Goal: Transaction & Acquisition: Purchase product/service

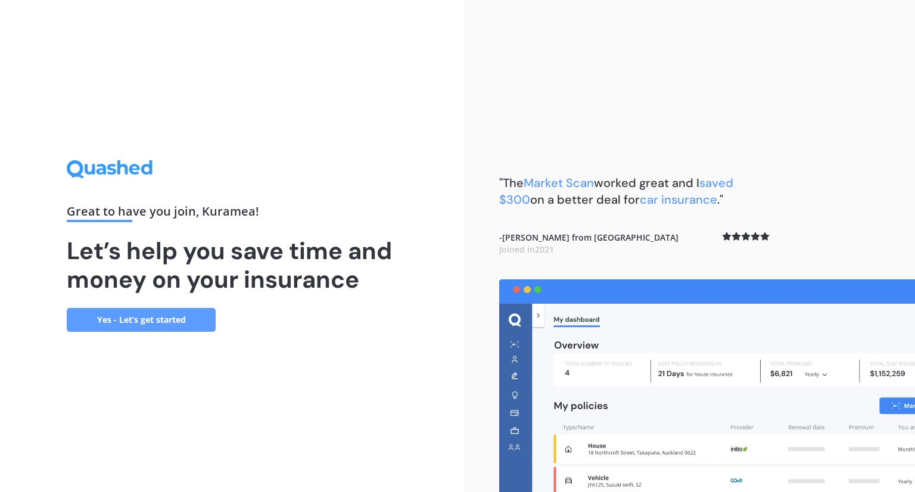
click at [136, 341] on div "Great to have you join , Kuramea ! Let’s help you save time and money on your i…" at bounding box center [232, 246] width 464 height 492
click at [139, 327] on link "Yes - Let’s get started" at bounding box center [141, 320] width 149 height 24
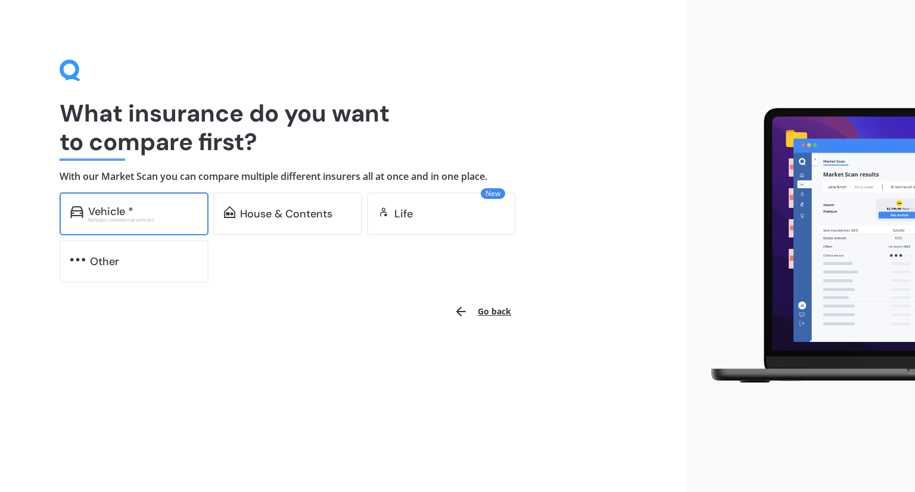
click at [130, 225] on div "Vehicle * Excludes commercial vehicles" at bounding box center [134, 213] width 149 height 43
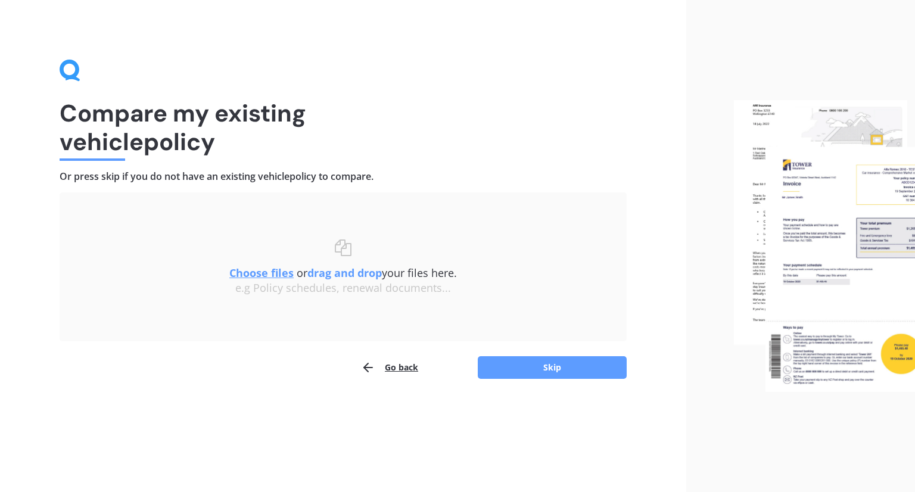
drag, startPoint x: 405, startPoint y: 294, endPoint x: 281, endPoint y: 341, distance: 133.4
click at [281, 341] on div "Uploading Choose files or drag and drop your files here. Choose files or photos…" at bounding box center [343, 285] width 567 height 187
click at [267, 278] on u "Choose files" at bounding box center [261, 273] width 64 height 14
click at [235, 272] on u "Choose files" at bounding box center [261, 275] width 64 height 14
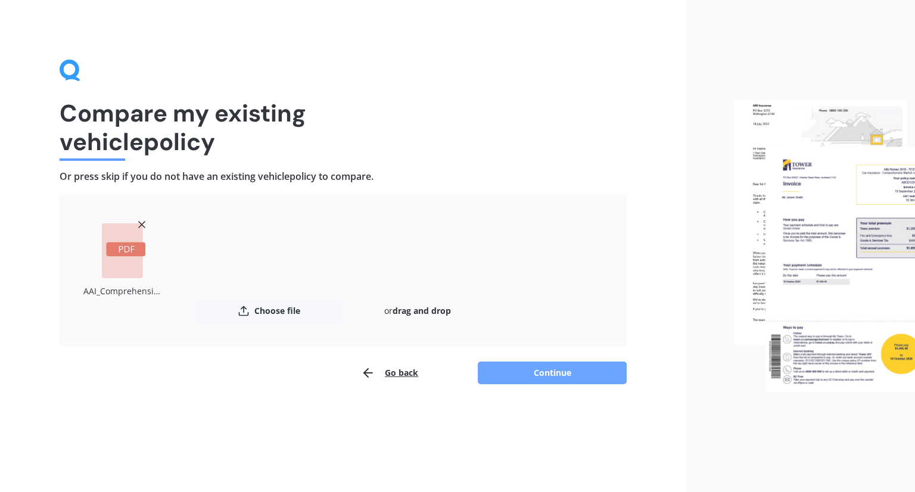
click at [567, 374] on button "Continue" at bounding box center [552, 373] width 149 height 23
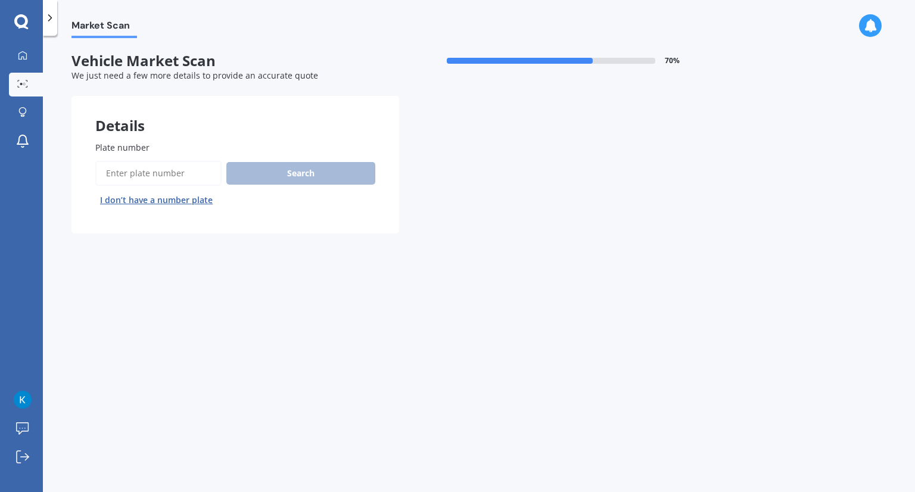
click at [169, 170] on input "Plate number" at bounding box center [158, 173] width 126 height 25
click at [126, 175] on input "Plate number" at bounding box center [158, 173] width 126 height 25
type input "KNB455"
click at [319, 172] on button "Search" at bounding box center [300, 173] width 149 height 23
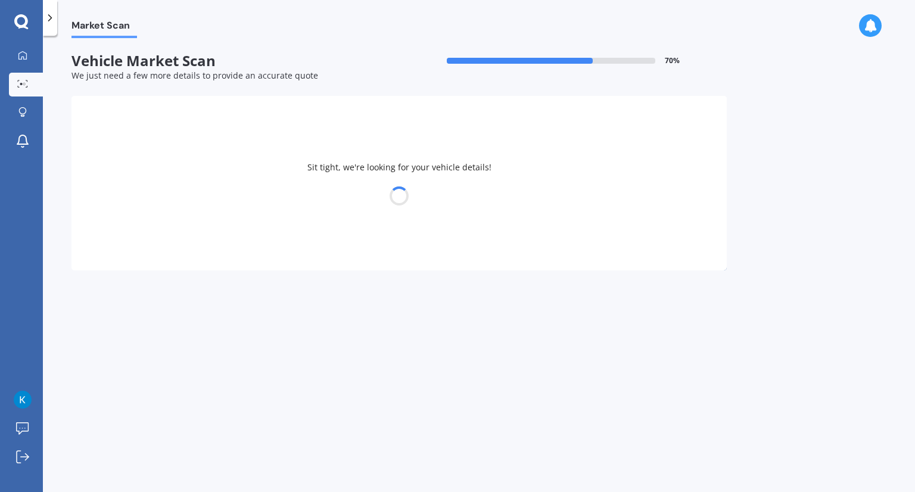
select select "TOYOTA"
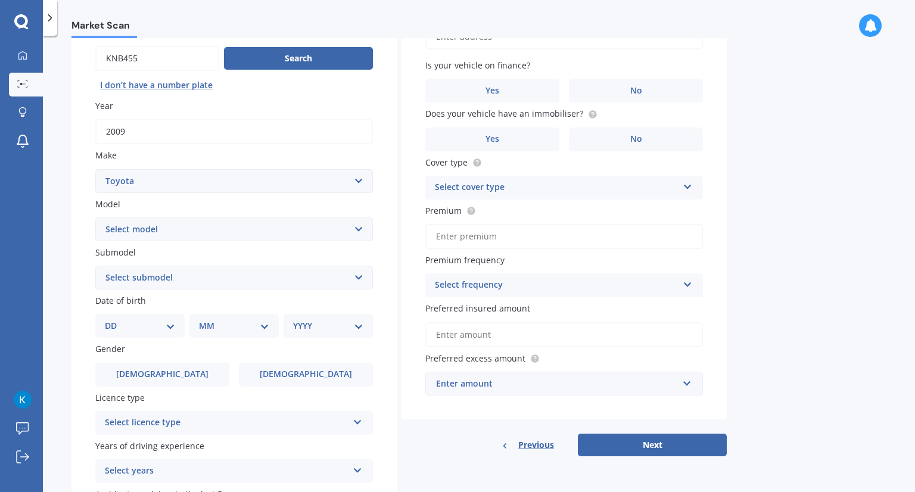
scroll to position [119, 0]
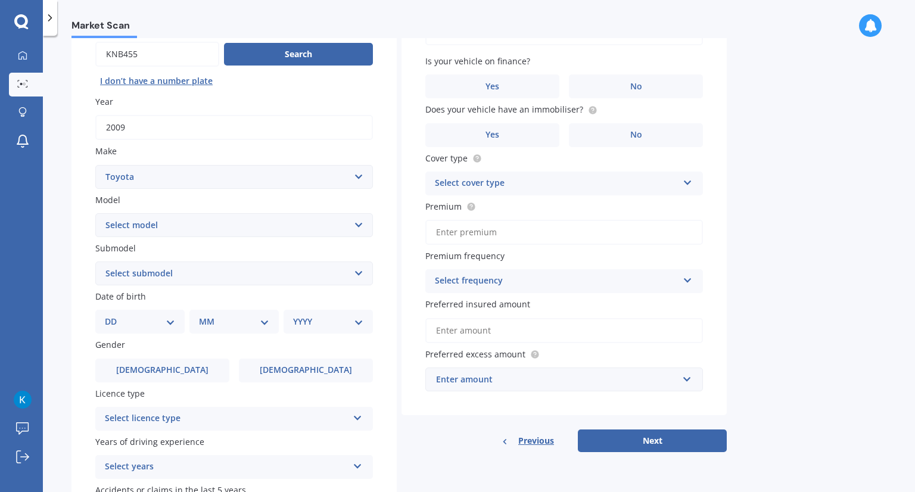
click at [185, 227] on select "Select model 4 Runner 86 [PERSON_NAME] Alphard Altezza Aqua Aristo Aurion Auris…" at bounding box center [234, 225] width 278 height 24
select select "MARK X"
click at [95, 213] on select "Select model 4 Runner 86 [PERSON_NAME] Alphard Altezza Aqua Aristo Aurion Auris…" at bounding box center [234, 225] width 278 height 24
click at [167, 279] on select "Select submodel (All) Diesel" at bounding box center [234, 274] width 278 height 24
click at [164, 274] on select "Select submodel (All) Diesel" at bounding box center [234, 274] width 278 height 24
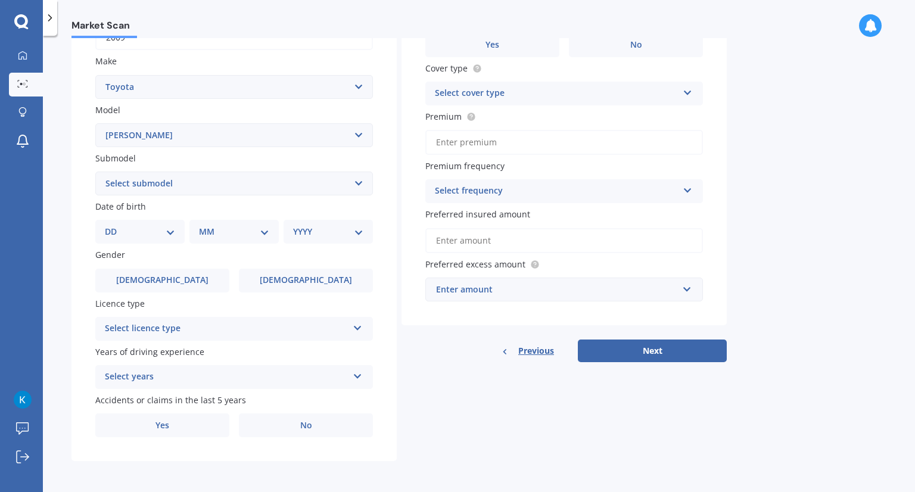
scroll to position [210, 0]
click at [169, 235] on select "DD 01 02 03 04 05 06 07 08 09 10 11 12 13 14 15 16 17 18 19 20 21 22 23 24 25 2…" at bounding box center [140, 231] width 70 height 13
select select "29"
click at [114, 225] on select "DD 01 02 03 04 05 06 07 08 09 10 11 12 13 14 15 16 17 18 19 20 21 22 23 24 25 2…" at bounding box center [140, 231] width 70 height 13
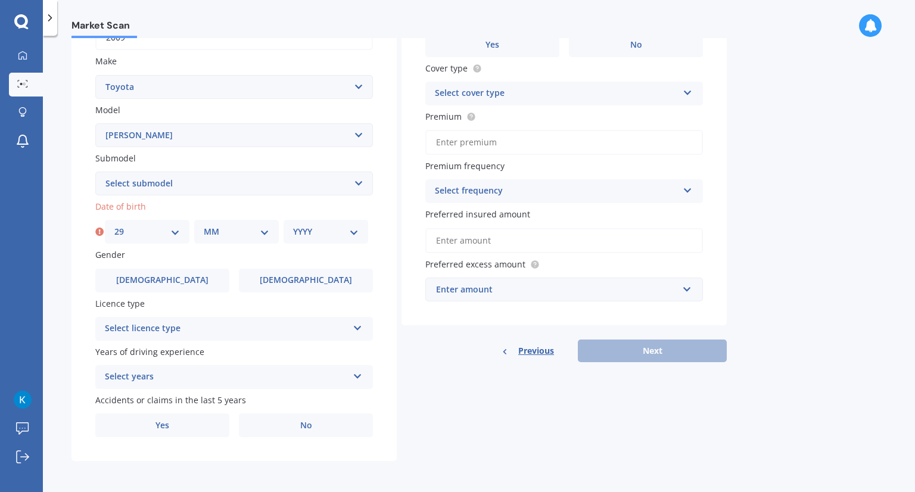
click at [245, 234] on select "MM 01 02 03 04 05 06 07 08 09 10 11 12" at bounding box center [237, 231] width 66 height 13
select select "09"
click at [204, 225] on select "MM 01 02 03 04 05 06 07 08 09 10 11 12" at bounding box center [237, 231] width 66 height 13
click at [313, 235] on select "YYYY 2025 2024 2023 2022 2021 2020 2019 2018 2017 2016 2015 2014 2013 2012 2011…" at bounding box center [326, 231] width 66 height 13
click at [98, 232] on icon at bounding box center [99, 232] width 8 height 12
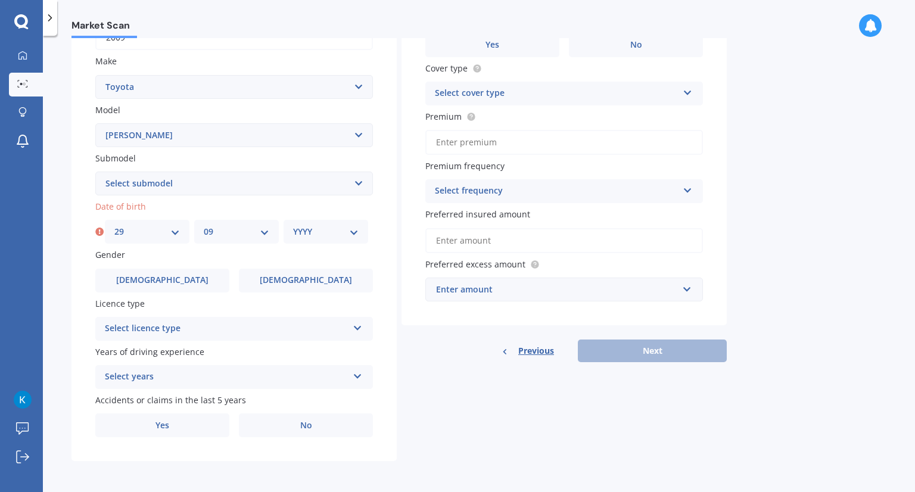
click at [310, 229] on select "YYYY 2025 2024 2023 2022 2021 2020 2019 2018 2017 2016 2015 2014 2013 2012 2011…" at bounding box center [326, 231] width 66 height 13
select select "1993"
click at [293, 225] on select "YYYY 2025 2024 2023 2022 2021 2020 2019 2018 2017 2016 2015 2014 2013 2012 2011…" at bounding box center [326, 231] width 66 height 13
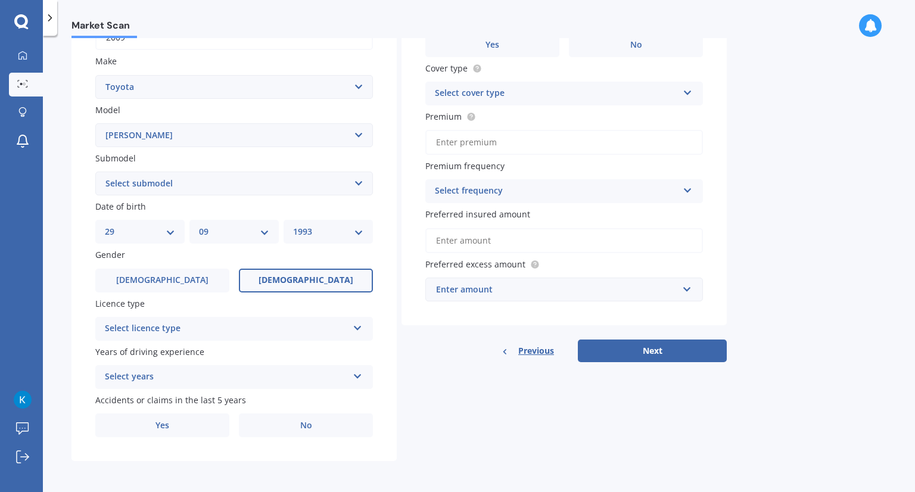
click at [284, 281] on label "[DEMOGRAPHIC_DATA]" at bounding box center [306, 281] width 134 height 24
click at [0, 0] on input "[DEMOGRAPHIC_DATA]" at bounding box center [0, 0] width 0 height 0
click at [186, 322] on div "Select licence type" at bounding box center [226, 329] width 243 height 14
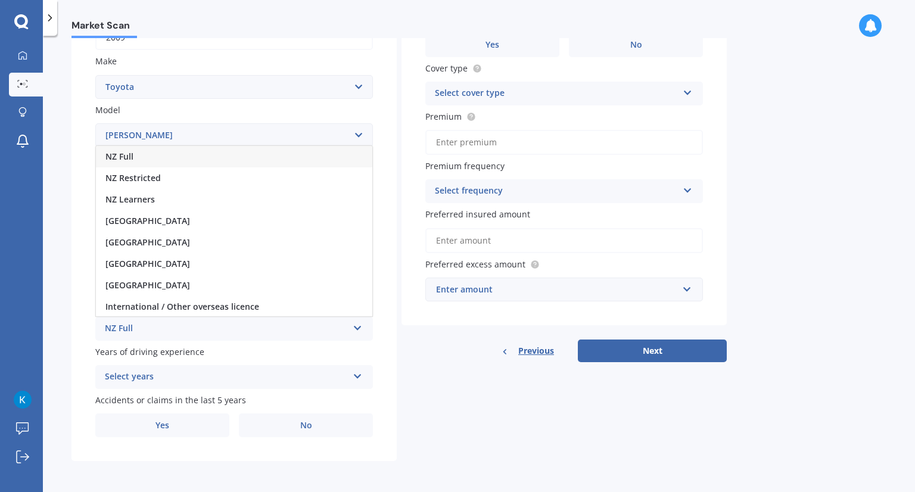
click at [148, 154] on div "NZ Full" at bounding box center [234, 156] width 276 height 21
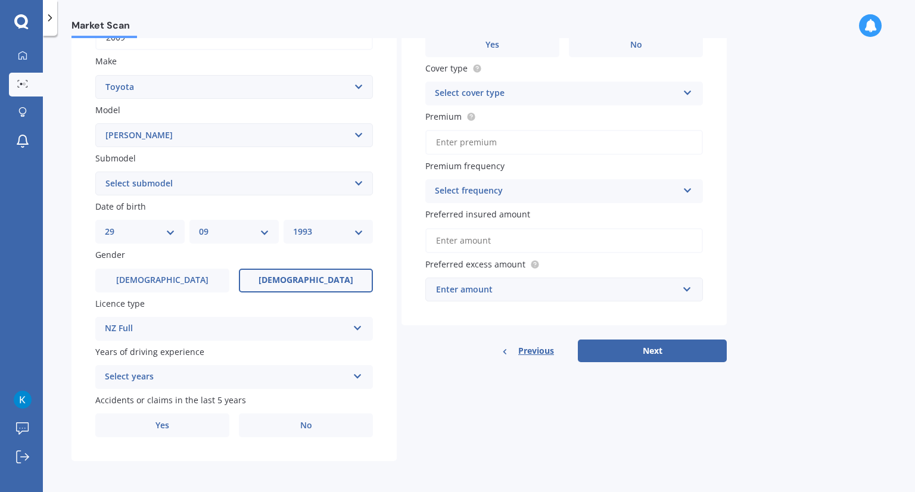
click at [156, 370] on div "Select years" at bounding box center [226, 377] width 243 height 14
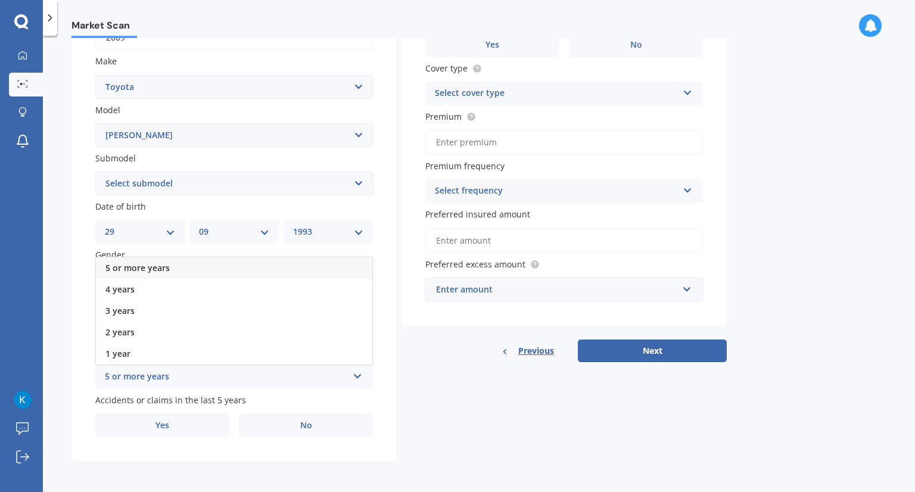
click at [151, 371] on div "5 or more years" at bounding box center [226, 377] width 243 height 14
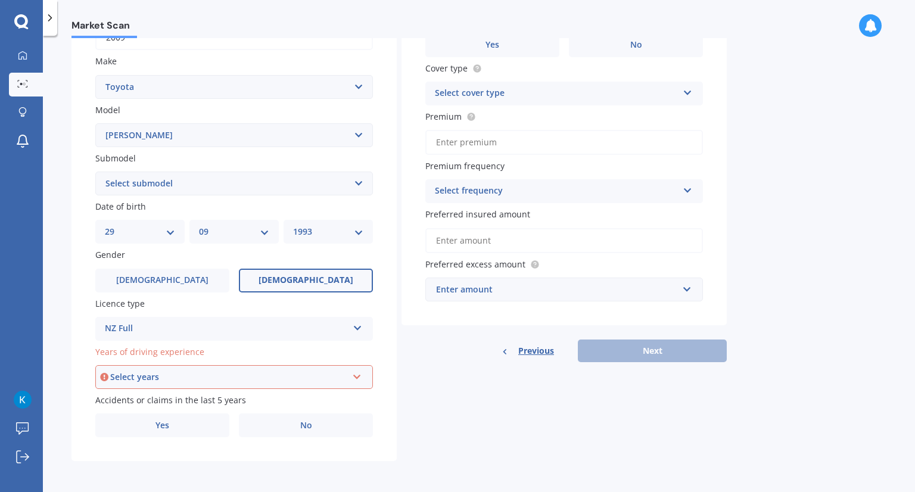
click at [155, 375] on div "Select years" at bounding box center [228, 377] width 237 height 13
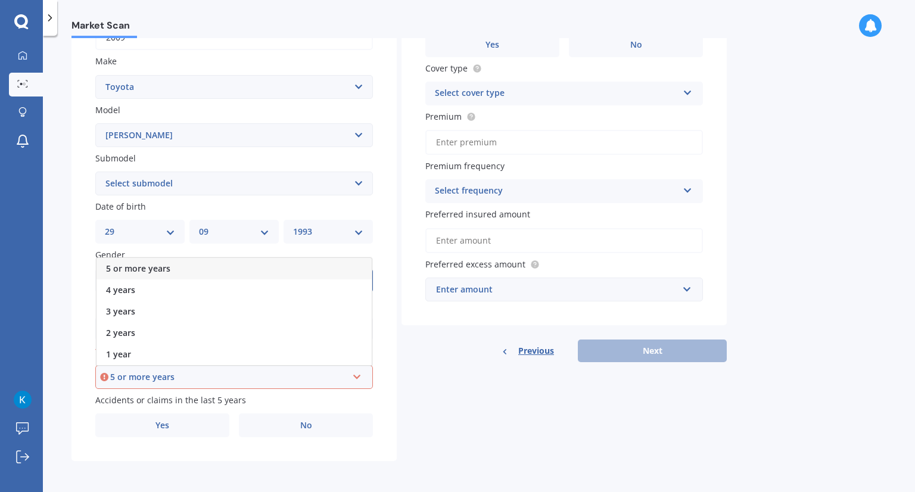
click at [145, 271] on span "5 or more years" at bounding box center [138, 268] width 64 height 11
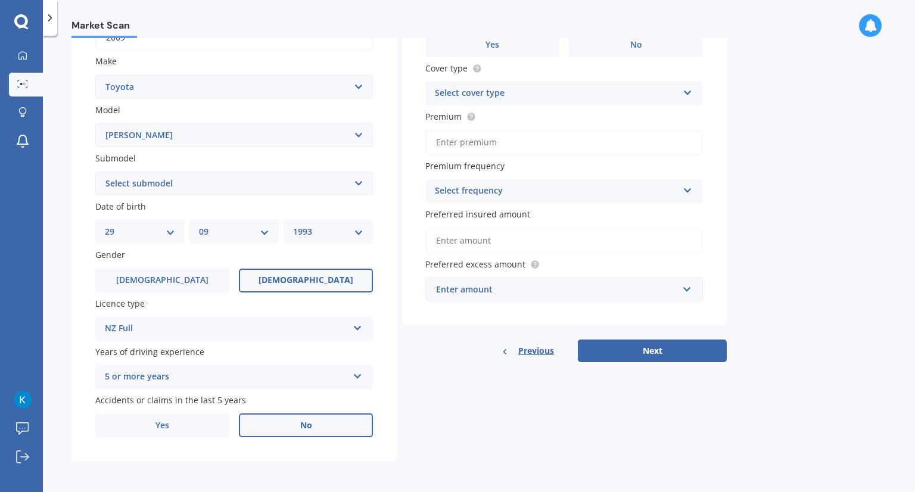
click at [262, 423] on label "No" at bounding box center [306, 426] width 134 height 24
click at [0, 0] on input "No" at bounding box center [0, 0] width 0 height 0
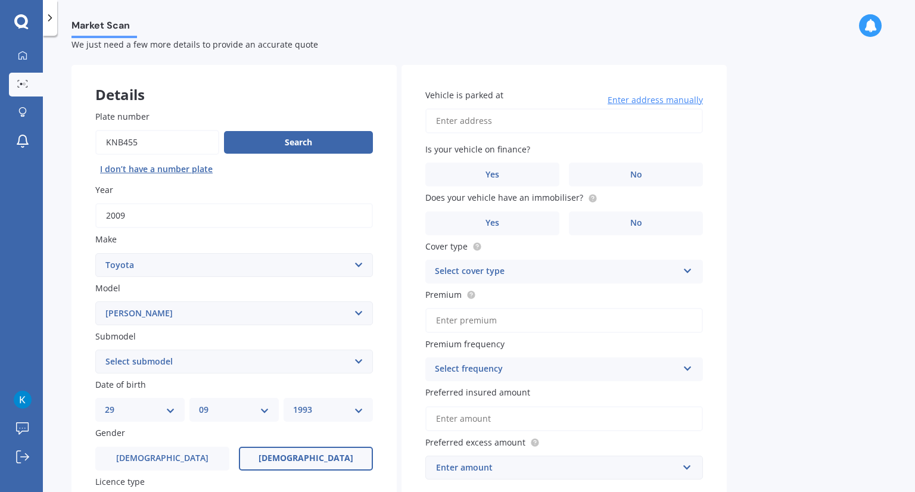
scroll to position [31, 0]
click at [592, 169] on label "No" at bounding box center [636, 175] width 134 height 24
click at [0, 0] on input "No" at bounding box center [0, 0] width 0 height 0
click at [578, 263] on div "Select cover type Comprehensive Third Party, Fire & Theft Third Party" at bounding box center [564, 272] width 278 height 24
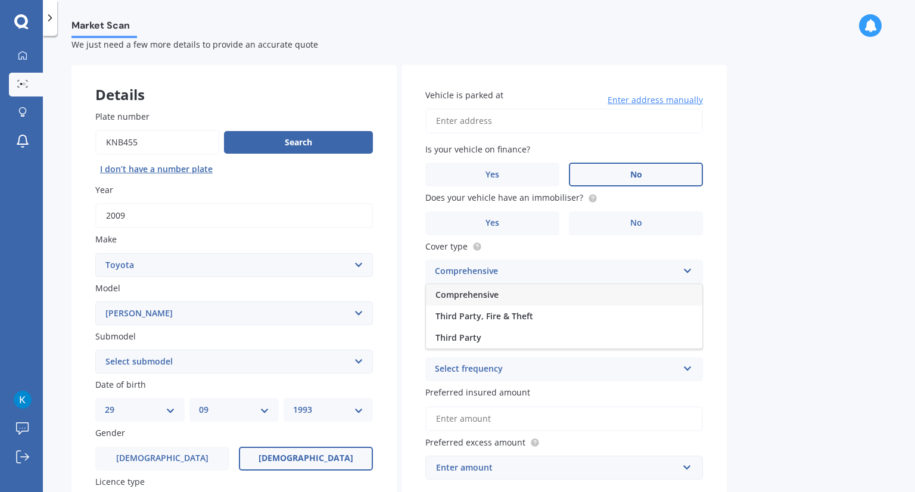
drag, startPoint x: 545, startPoint y: 291, endPoint x: 558, endPoint y: 281, distance: 16.9
click at [546, 291] on div "Comprehensive" at bounding box center [564, 294] width 276 height 21
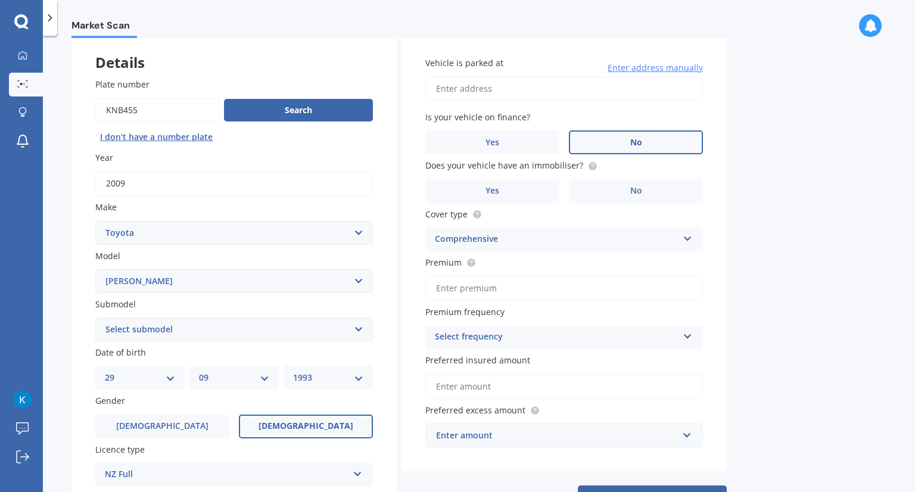
scroll to position [91, 0]
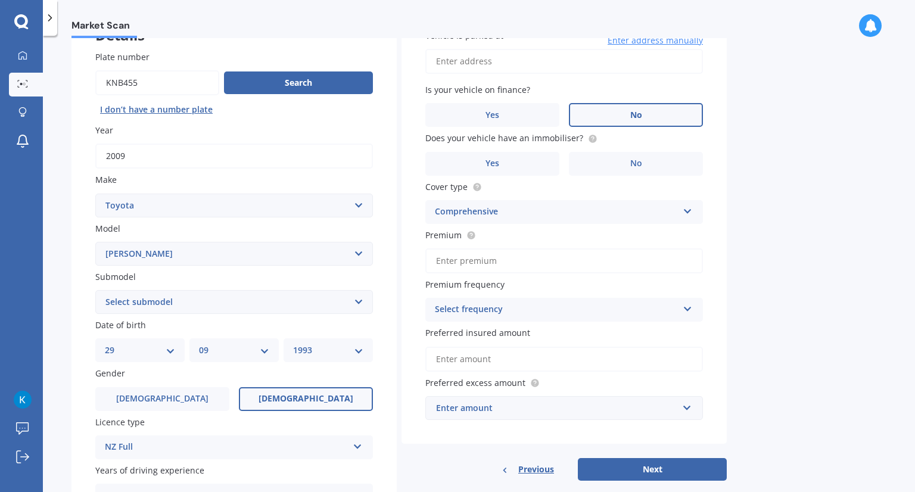
click at [522, 271] on input "Premium" at bounding box center [564, 260] width 278 height 25
type input "$51.92"
click at [543, 307] on div "Select frequency" at bounding box center [556, 310] width 243 height 14
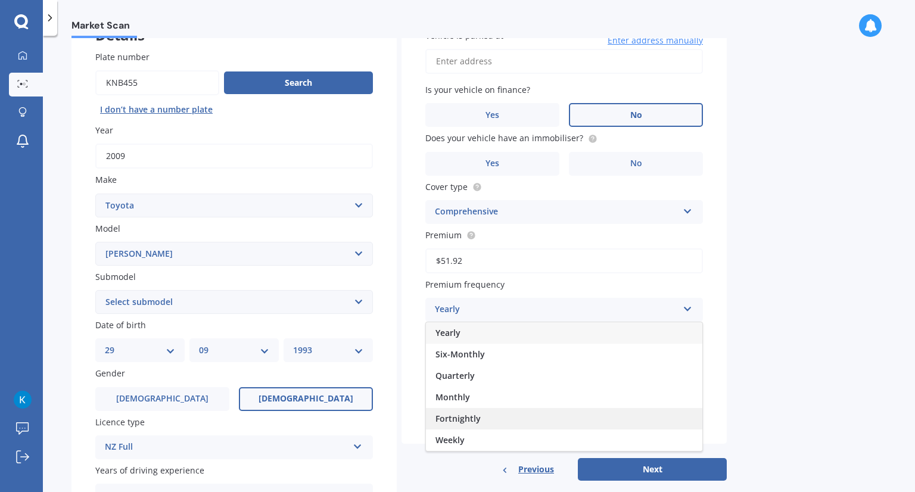
click at [471, 420] on span "Fortnightly" at bounding box center [458, 418] width 45 height 11
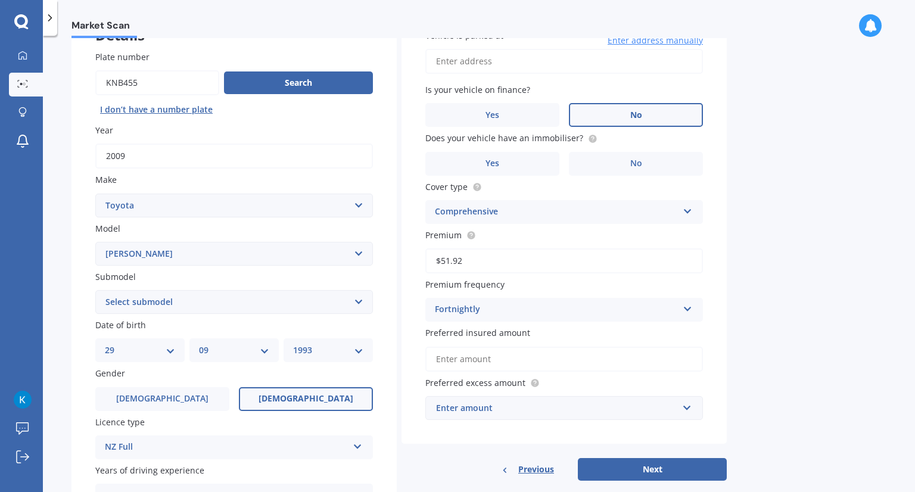
click at [476, 359] on input "Preferred insured amount" at bounding box center [564, 359] width 278 height 25
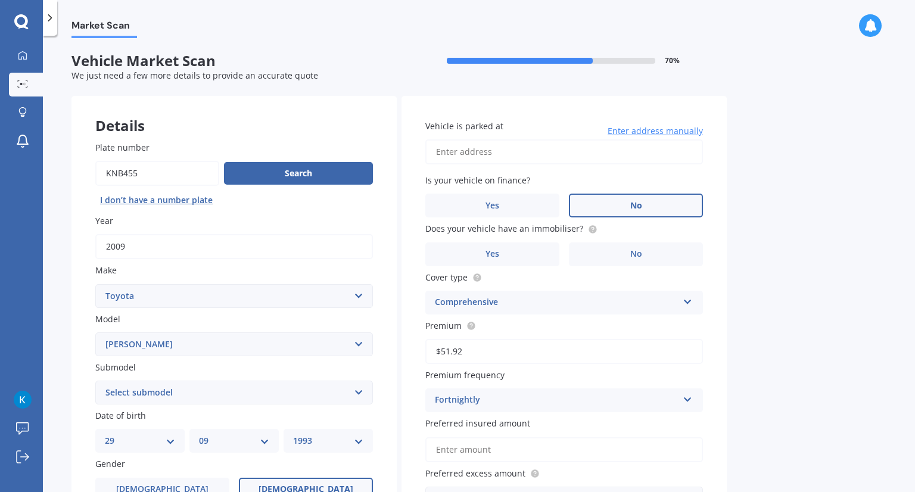
scroll to position [119, 0]
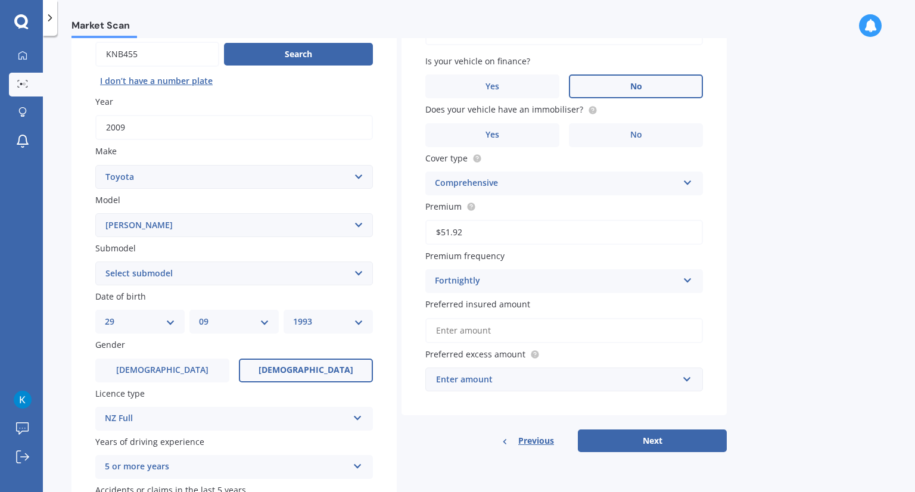
click at [450, 328] on input "Preferred insured amount" at bounding box center [564, 330] width 278 height 25
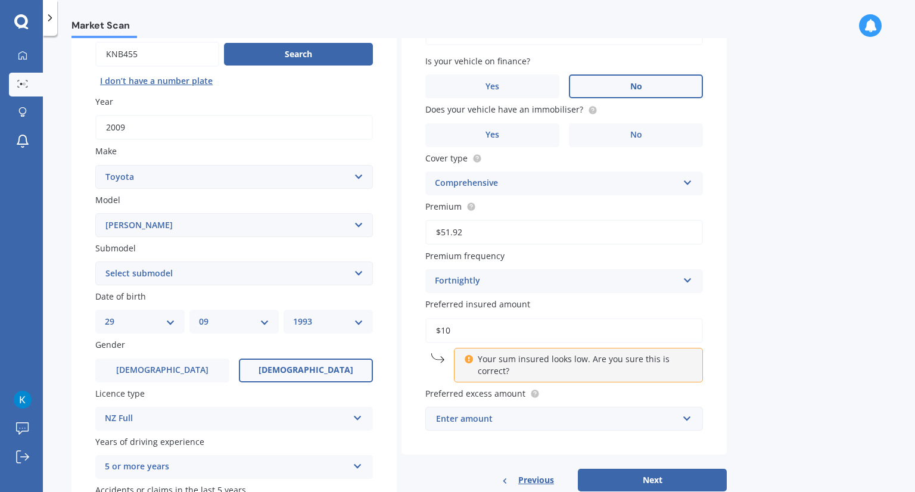
type input "$1"
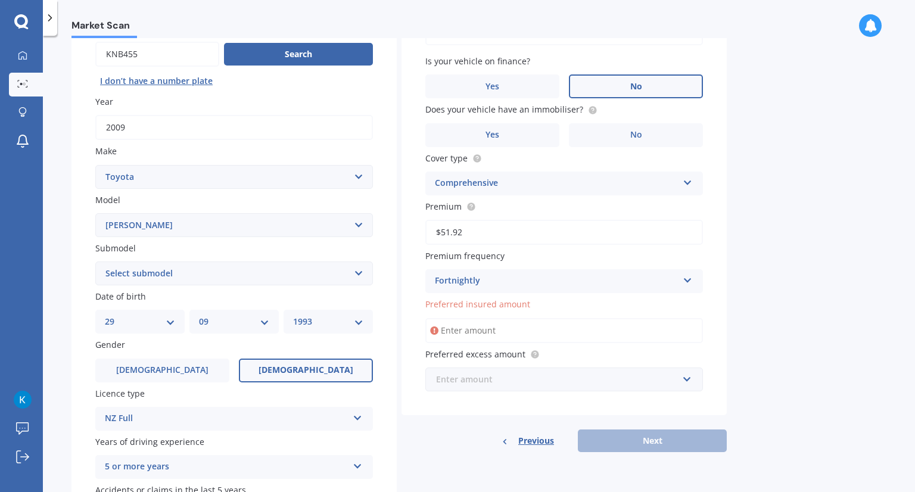
click at [458, 386] on input "text" at bounding box center [560, 379] width 267 height 23
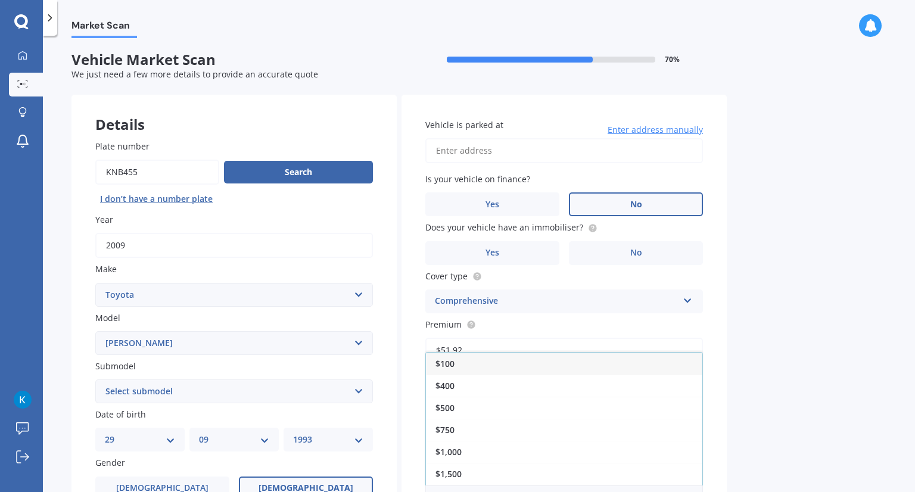
scroll to position [0, 0]
click at [461, 365] on div "$100" at bounding box center [564, 365] width 276 height 22
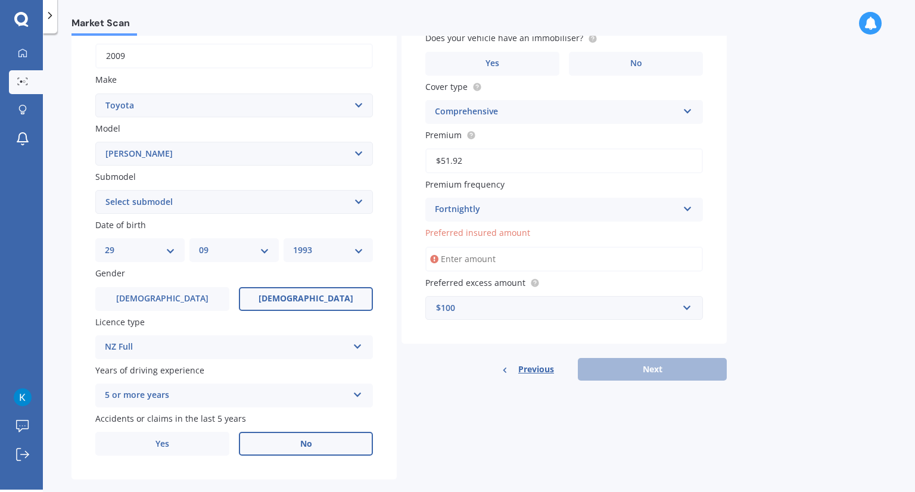
scroll to position [194, 0]
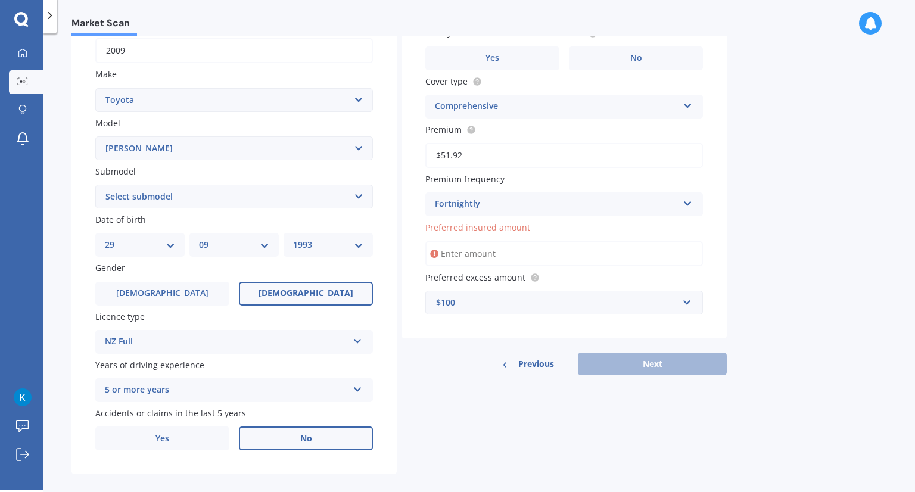
click at [465, 251] on input "Preferred insured amount" at bounding box center [564, 253] width 278 height 25
click at [414, 394] on div "Details Plate number Search I don’t have a number plate Year [DATE] Make Select…" at bounding box center [399, 187] width 655 height 575
click at [481, 250] on input "Preferred insured amount" at bounding box center [564, 253] width 278 height 25
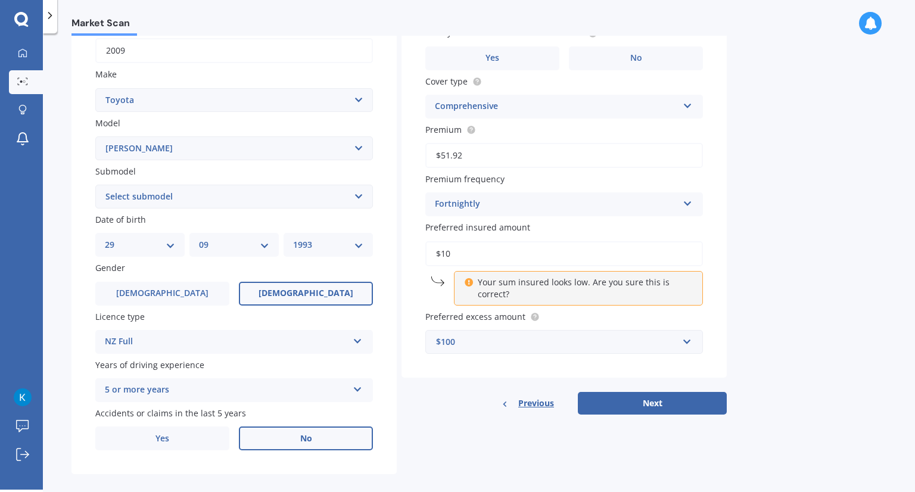
type input "$100"
click at [500, 243] on input "$100" at bounding box center [564, 253] width 278 height 25
drag, startPoint x: 500, startPoint y: 243, endPoint x: 427, endPoint y: 251, distance: 73.7
click at [427, 251] on input "$100" at bounding box center [564, 253] width 278 height 25
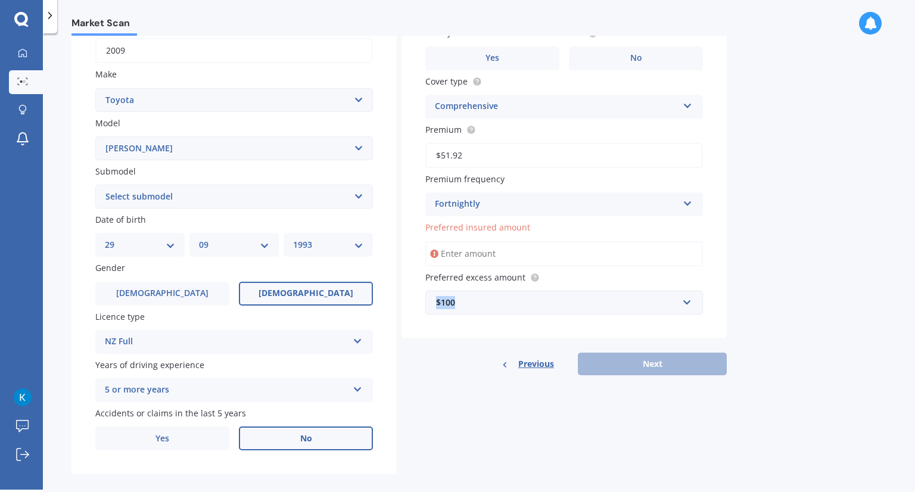
drag, startPoint x: 467, startPoint y: 302, endPoint x: 429, endPoint y: 307, distance: 38.5
click at [429, 307] on div "$100 $100 $400 $500 $750 $1,000 $1,500 $2,000" at bounding box center [564, 303] width 278 height 24
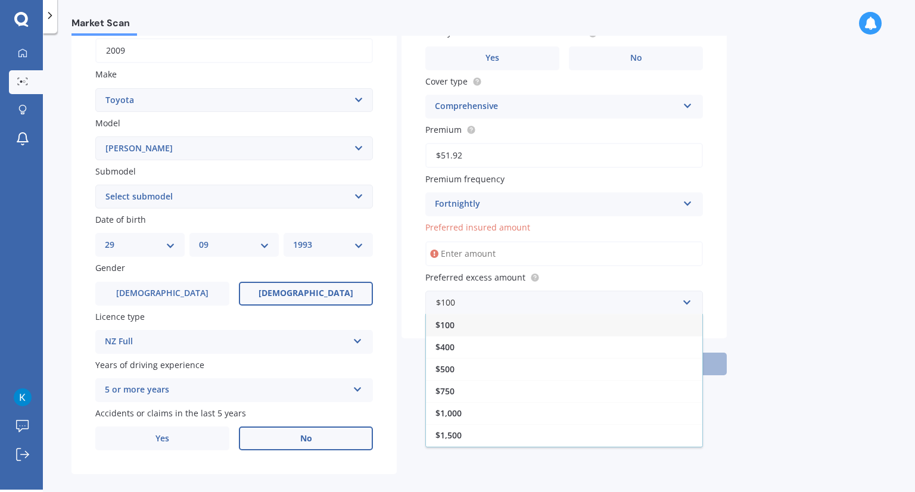
click at [710, 233] on div "Vehicle is parked at Enter address manually Is your vehicle on finance? Yes No …" at bounding box center [564, 119] width 325 height 439
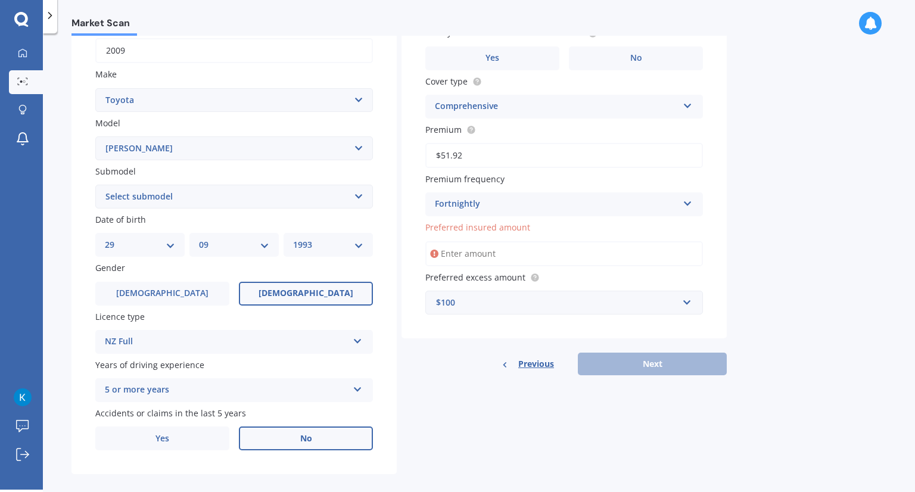
click at [533, 301] on div "$100" at bounding box center [557, 302] width 242 height 13
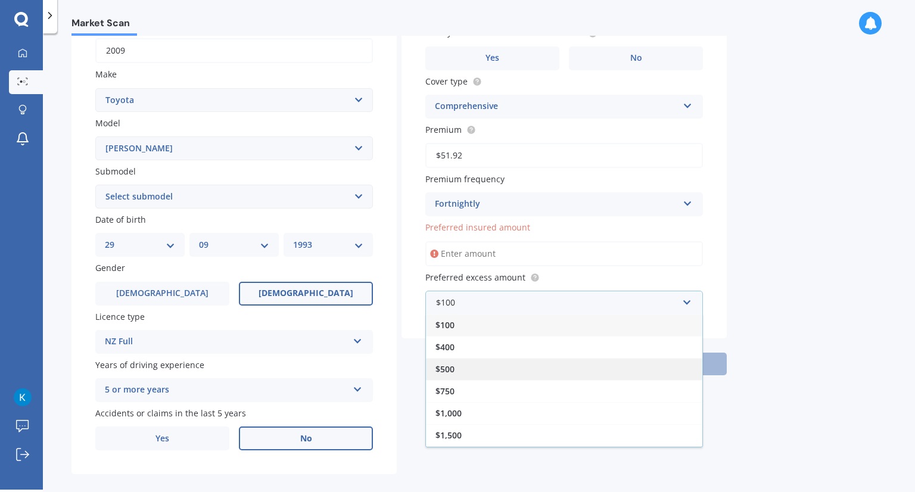
click at [467, 366] on div "$500" at bounding box center [564, 369] width 276 height 22
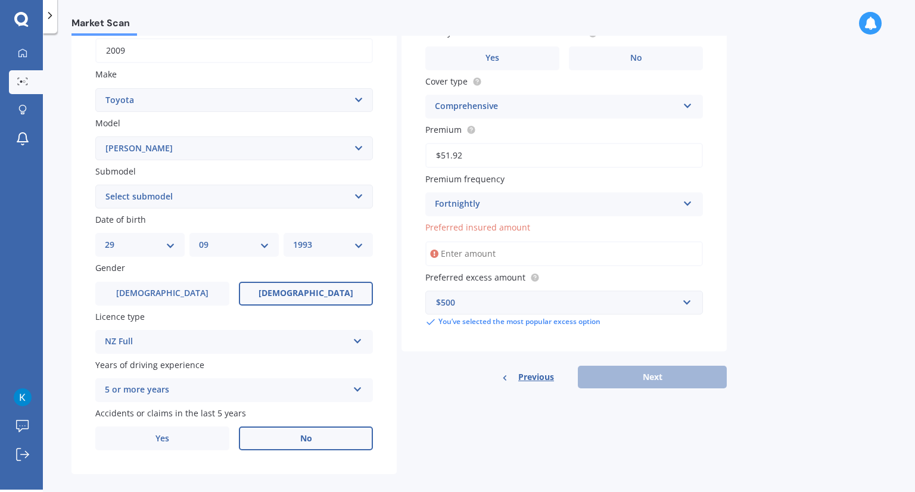
click at [626, 376] on div "Previous Next" at bounding box center [564, 377] width 325 height 23
click at [483, 258] on input "Preferred insured amount" at bounding box center [564, 253] width 278 height 25
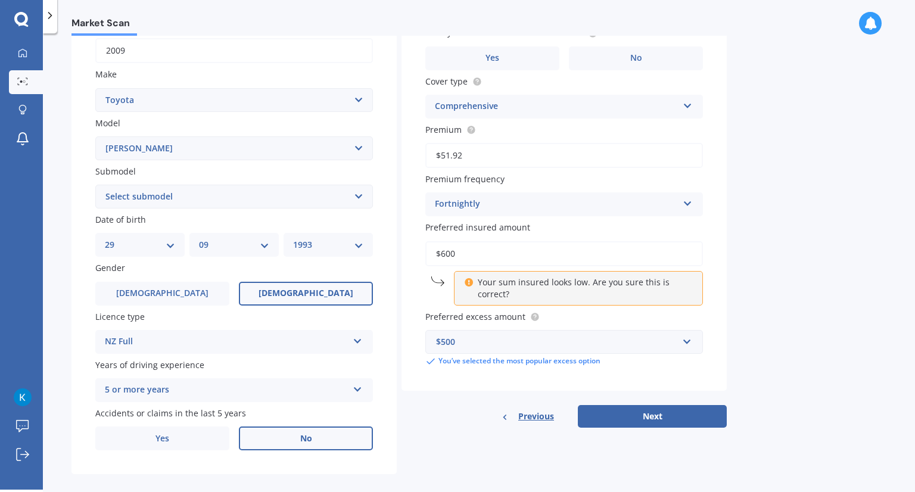
drag, startPoint x: 466, startPoint y: 257, endPoint x: 442, endPoint y: 256, distance: 23.9
click at [442, 256] on input "$600" at bounding box center [564, 253] width 278 height 25
type input "$700"
click at [578, 405] on button "Next" at bounding box center [652, 416] width 149 height 23
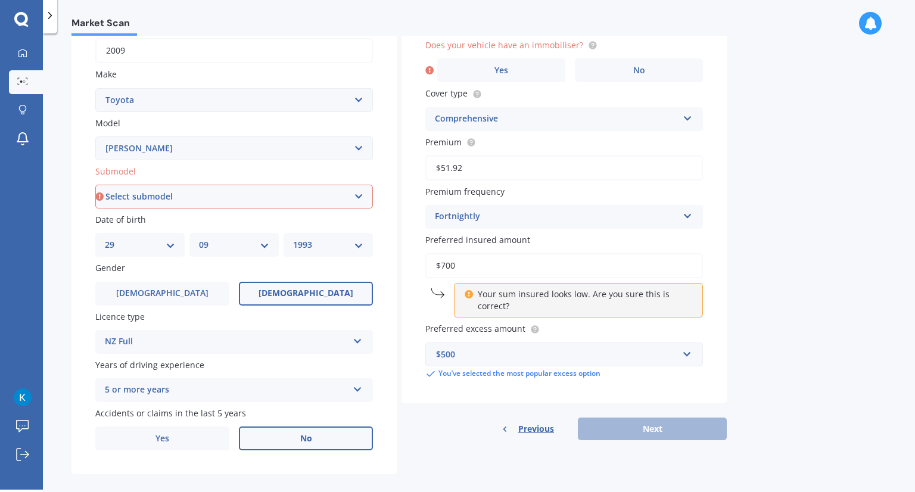
click at [353, 201] on select "Select submodel (All) Diesel" at bounding box center [234, 197] width 278 height 24
select select "(ALL)"
click at [95, 185] on select "Select submodel (All) Diesel" at bounding box center [234, 197] width 278 height 24
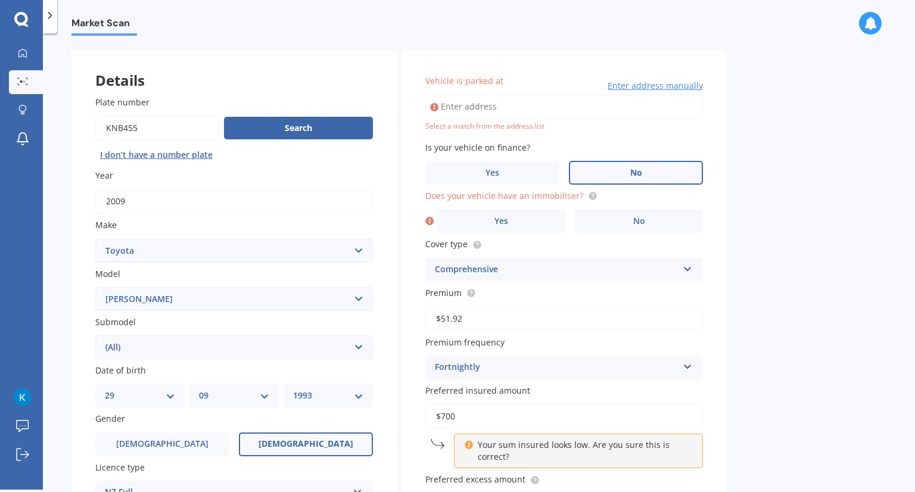
scroll to position [21, 0]
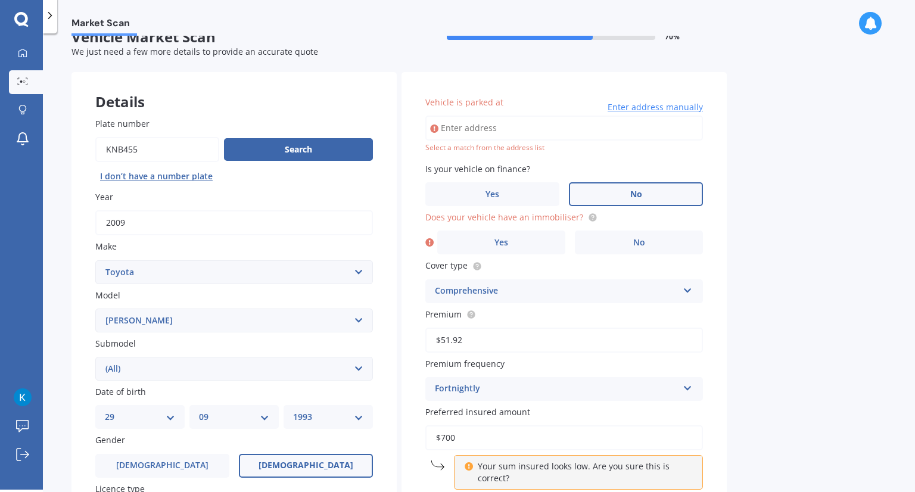
click at [471, 122] on input "Vehicle is parked at" at bounding box center [564, 128] width 278 height 25
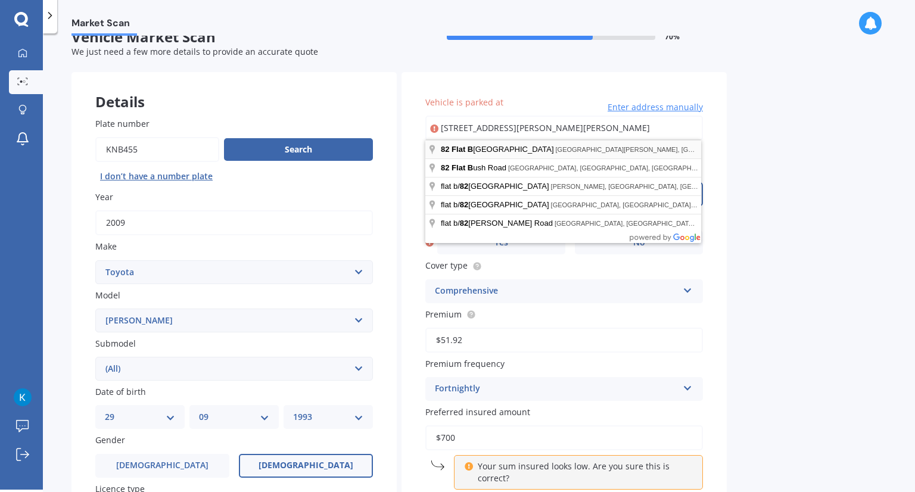
type input "[STREET_ADDRESS][PERSON_NAME][PERSON_NAME] 2019"
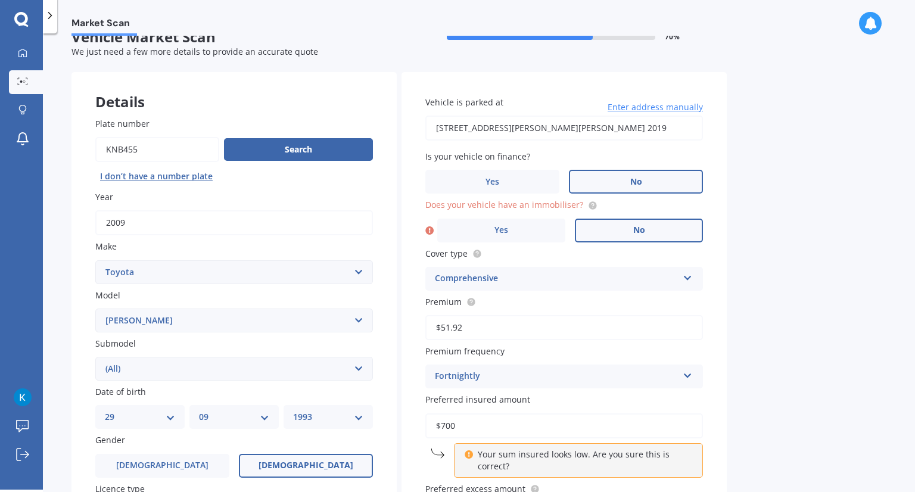
click at [644, 225] on span "No" at bounding box center [639, 230] width 12 height 10
click at [0, 0] on input "No" at bounding box center [0, 0] width 0 height 0
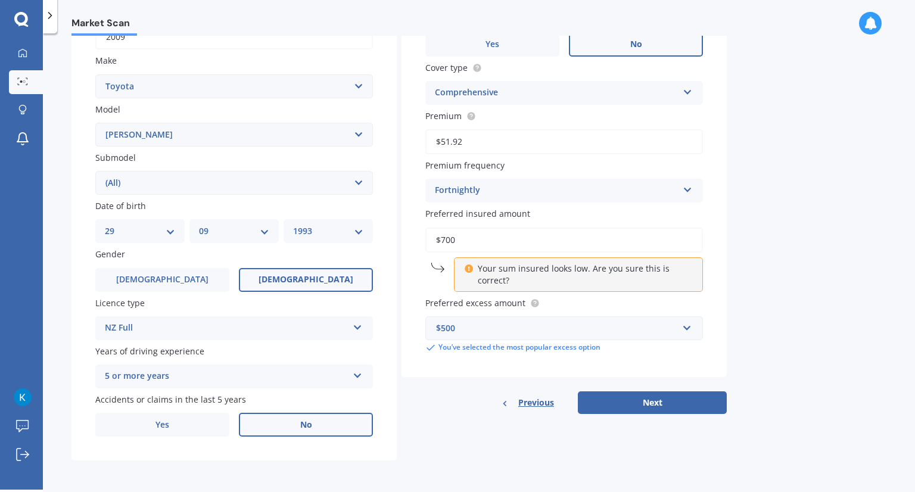
scroll to position [210, 0]
drag, startPoint x: 467, startPoint y: 237, endPoint x: 432, endPoint y: 232, distance: 34.8
click at [432, 232] on input "$700" at bounding box center [564, 238] width 278 height 25
type input "$1,000"
click button "Next" at bounding box center [652, 401] width 149 height 23
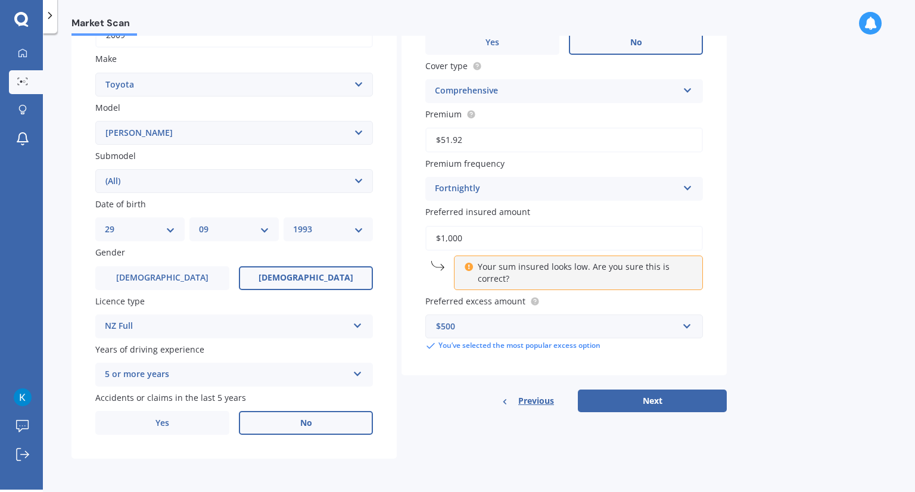
select select "29"
select select "09"
select select "1993"
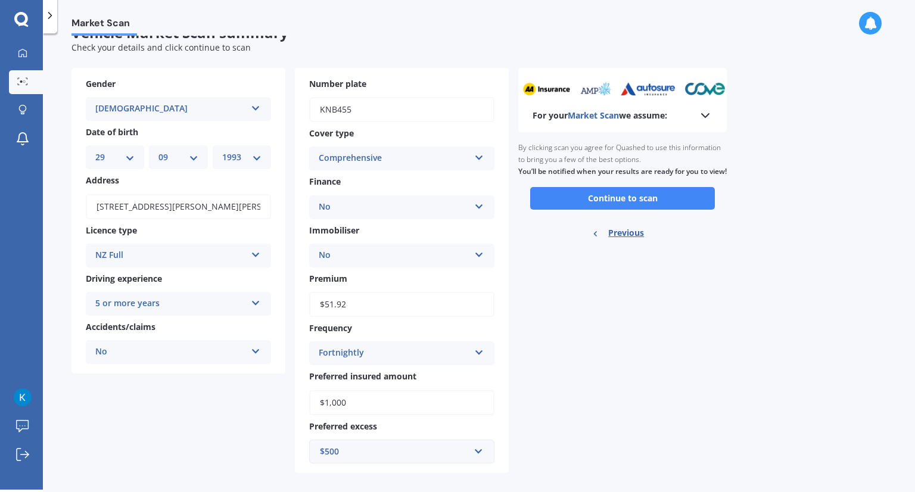
scroll to position [39, 0]
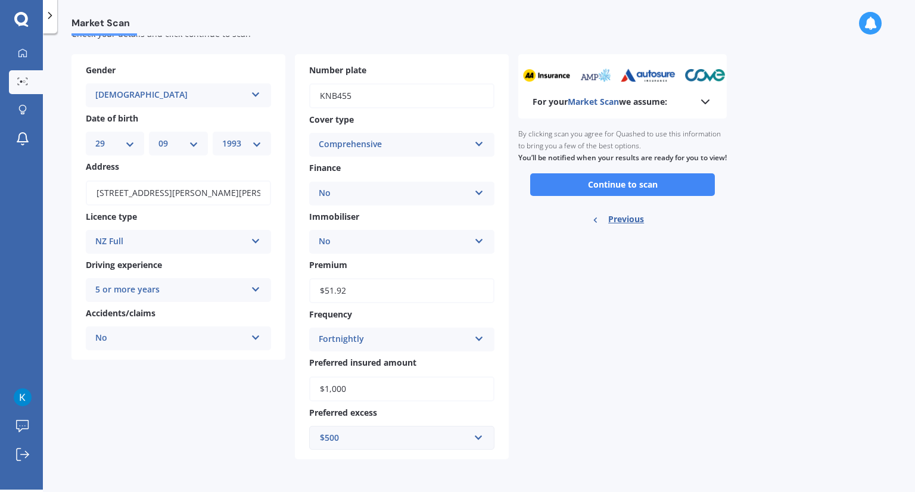
click at [350, 396] on input "$1,000" at bounding box center [401, 389] width 185 height 25
drag, startPoint x: 356, startPoint y: 388, endPoint x: 322, endPoint y: 389, distance: 34.6
click at [322, 389] on input "$1,000" at bounding box center [401, 389] width 185 height 25
click at [719, 335] on div "For your Market Scan we assume: Ready to go By clicking scan you agree for Quas…" at bounding box center [622, 256] width 209 height 405
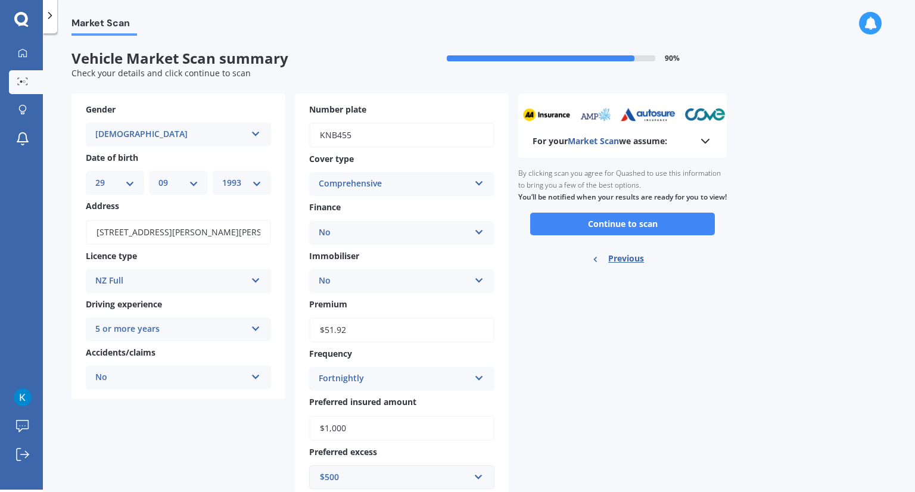
click at [371, 420] on input "$1,000" at bounding box center [401, 428] width 185 height 25
drag, startPoint x: 361, startPoint y: 426, endPoint x: 327, endPoint y: 425, distance: 33.4
click at [327, 425] on input "$1,000" at bounding box center [401, 428] width 185 height 25
click at [574, 235] on button "Continue to scan" at bounding box center [622, 224] width 185 height 23
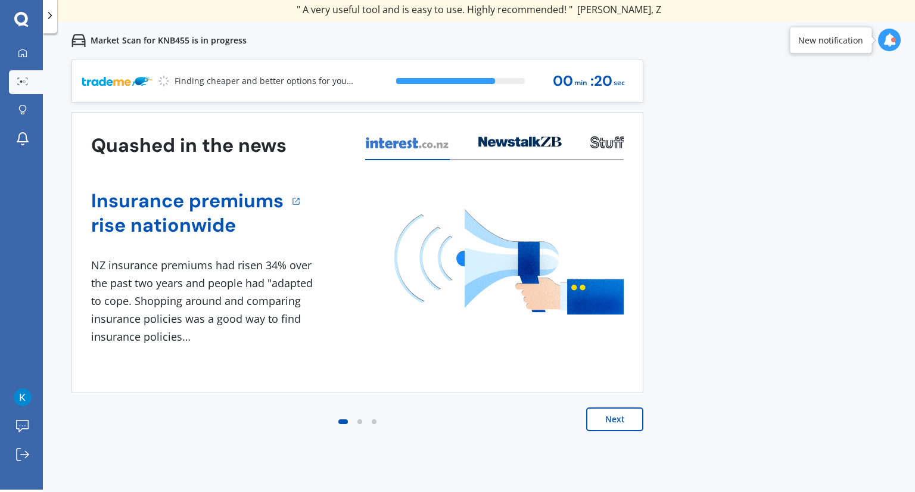
click at [891, 34] on icon at bounding box center [889, 39] width 13 height 13
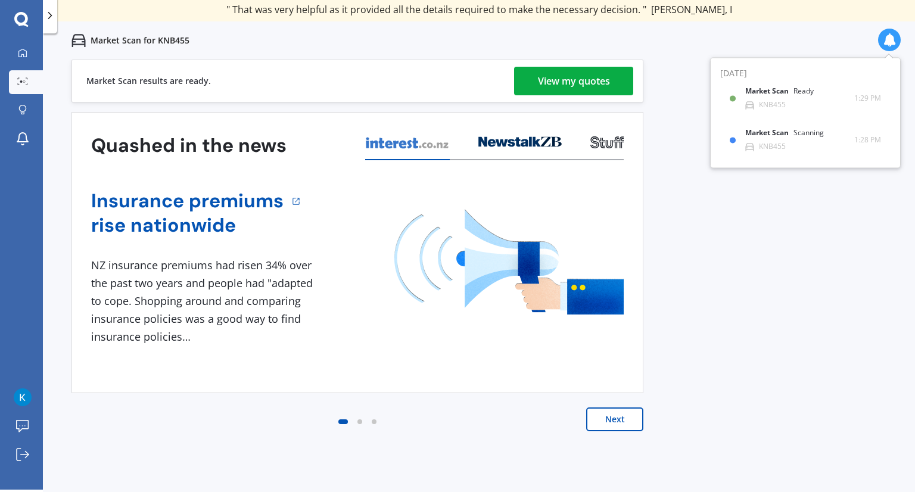
click at [564, 76] on div "View my quotes" at bounding box center [574, 81] width 72 height 29
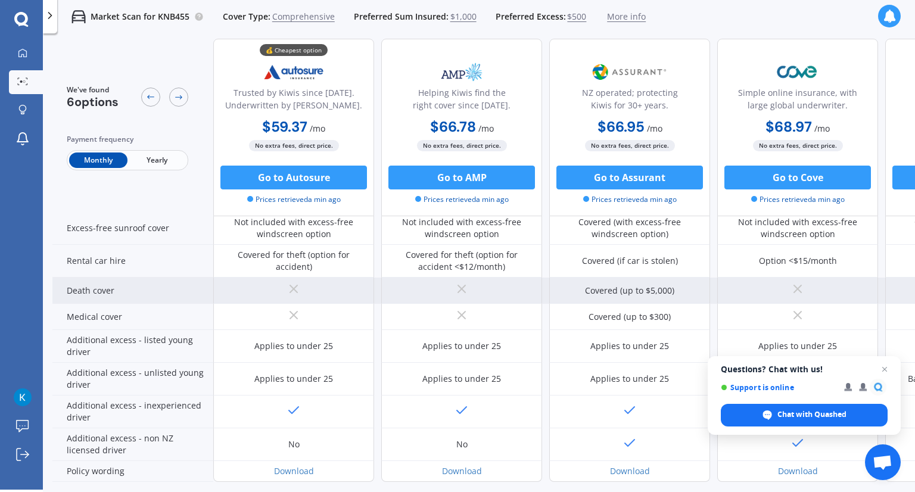
scroll to position [530, 0]
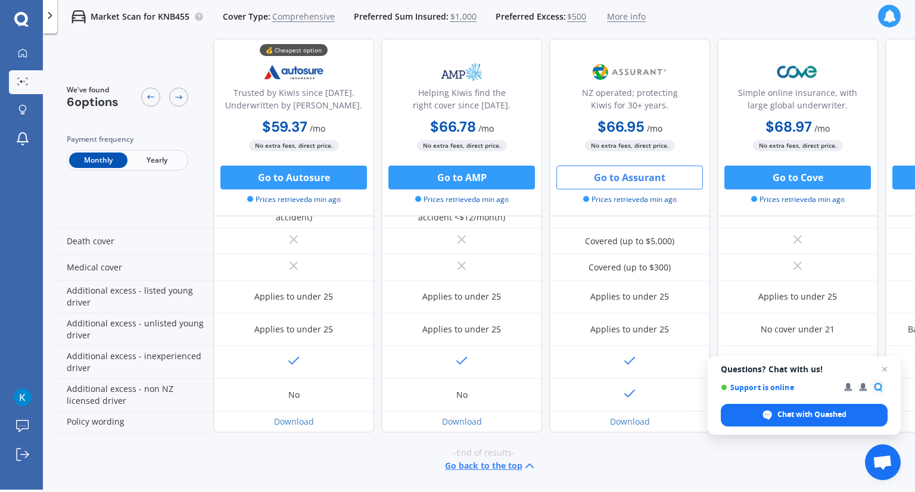
click at [652, 184] on button "Go to Assurant" at bounding box center [630, 178] width 147 height 24
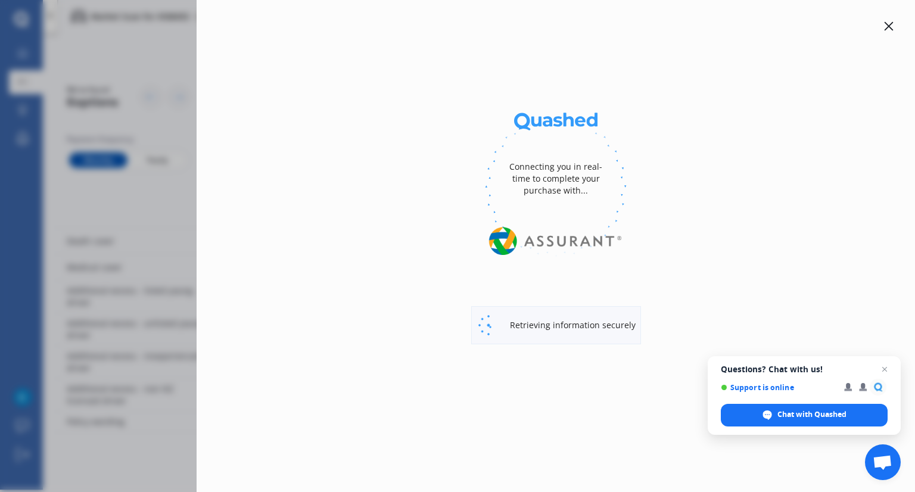
select select "Monthly"
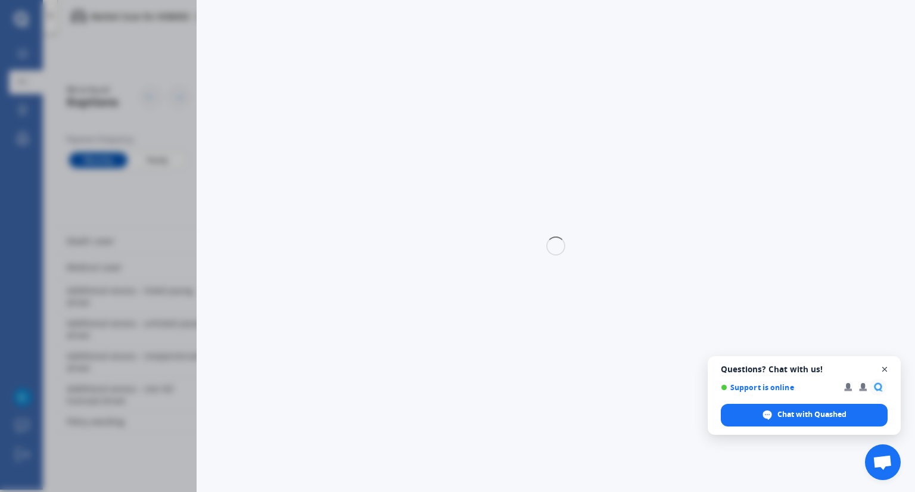
select select "full"
select select "0"
select select "[GEOGRAPHIC_DATA]"
select select "TOYOTA"
select select "MARK X"
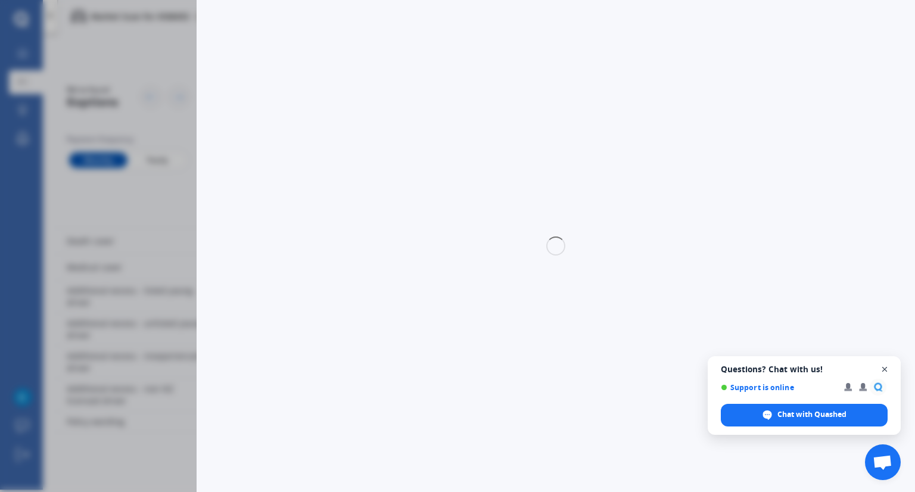
select select "(ALL)"
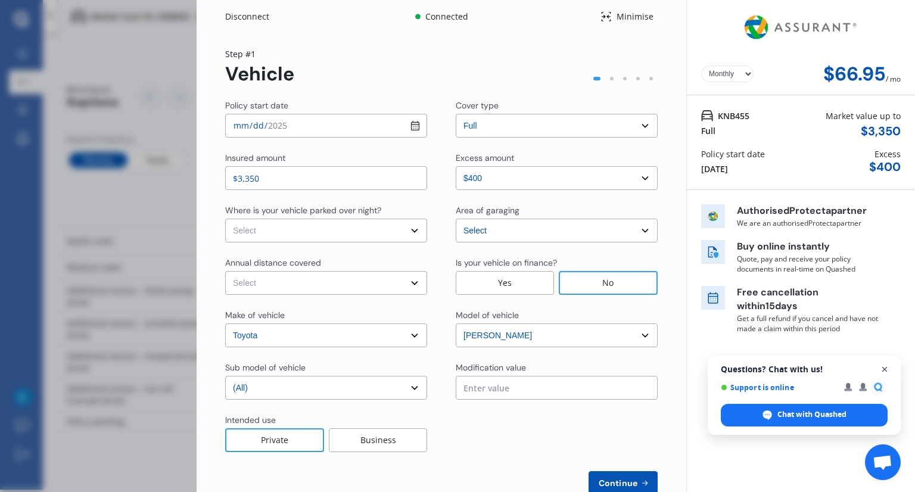
click at [885, 371] on span "Open chat" at bounding box center [885, 369] width 15 height 15
